Goal: Find specific page/section: Find specific page/section

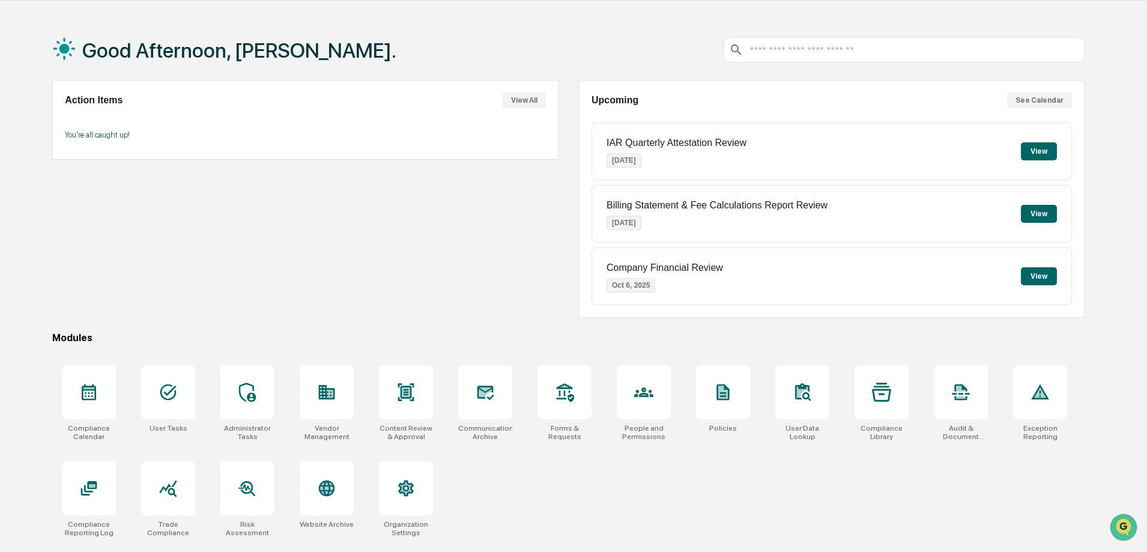
scroll to position [57, 0]
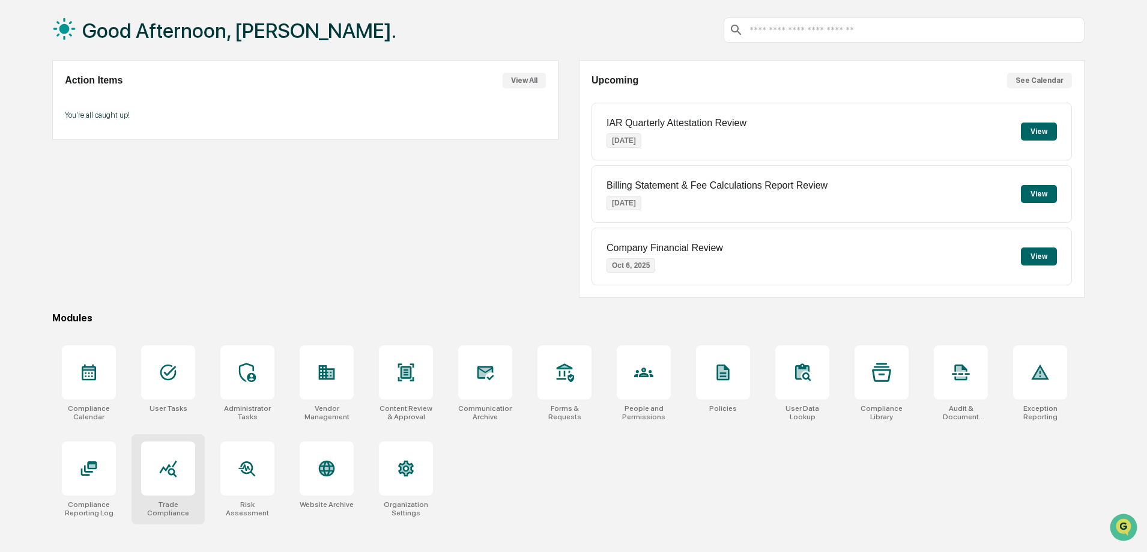
click at [172, 485] on div at bounding box center [168, 468] width 54 height 54
click at [391, 205] on div "Action Items View All You're all caught up!" at bounding box center [305, 179] width 506 height 238
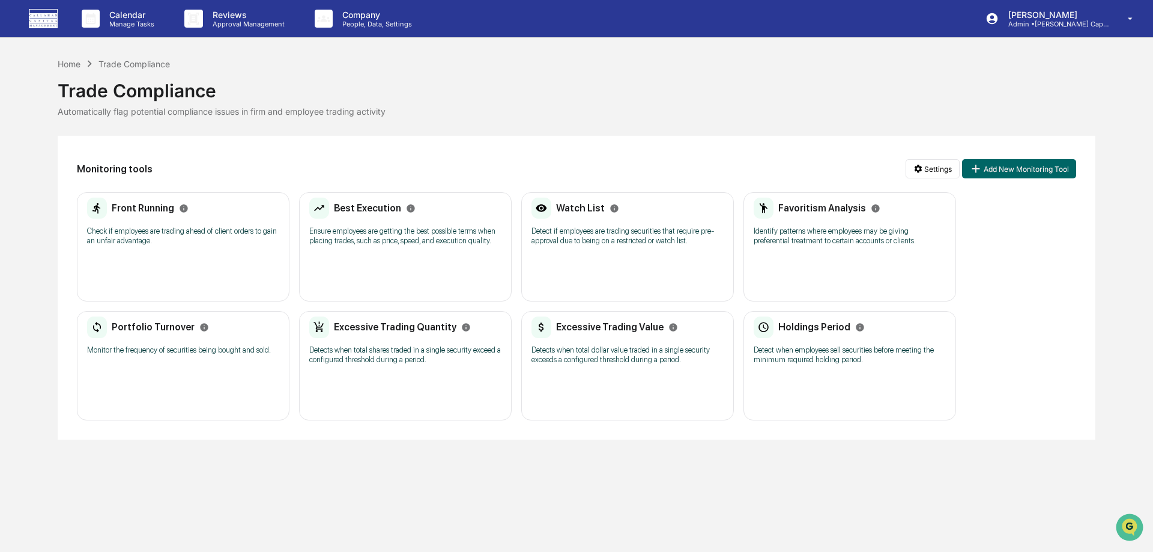
click at [132, 237] on p "Check if employees are trading ahead of client orders to gain an unfair advanta…" at bounding box center [183, 235] width 192 height 19
